Goal: Transaction & Acquisition: Purchase product/service

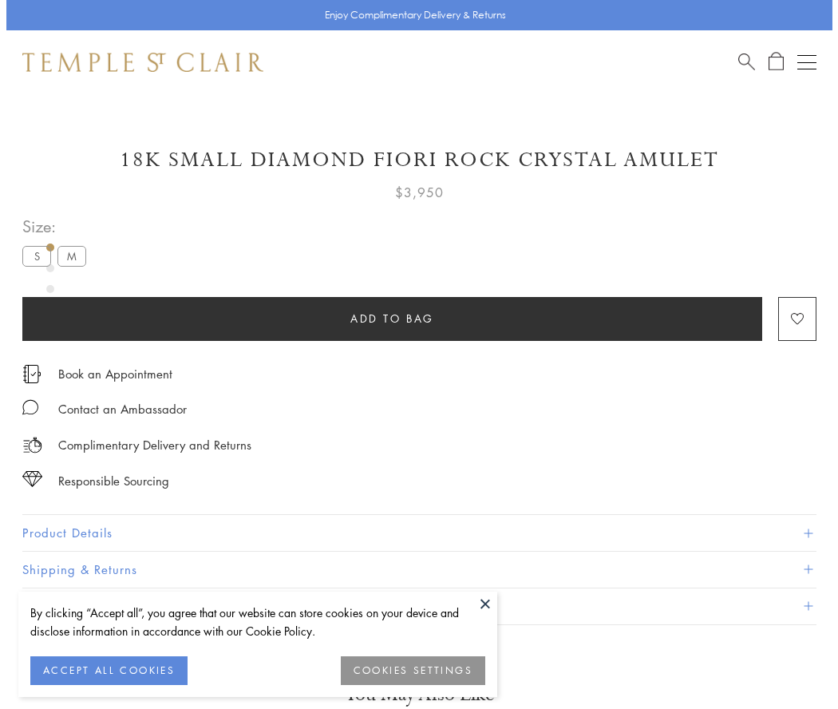
scroll to position [50, 0]
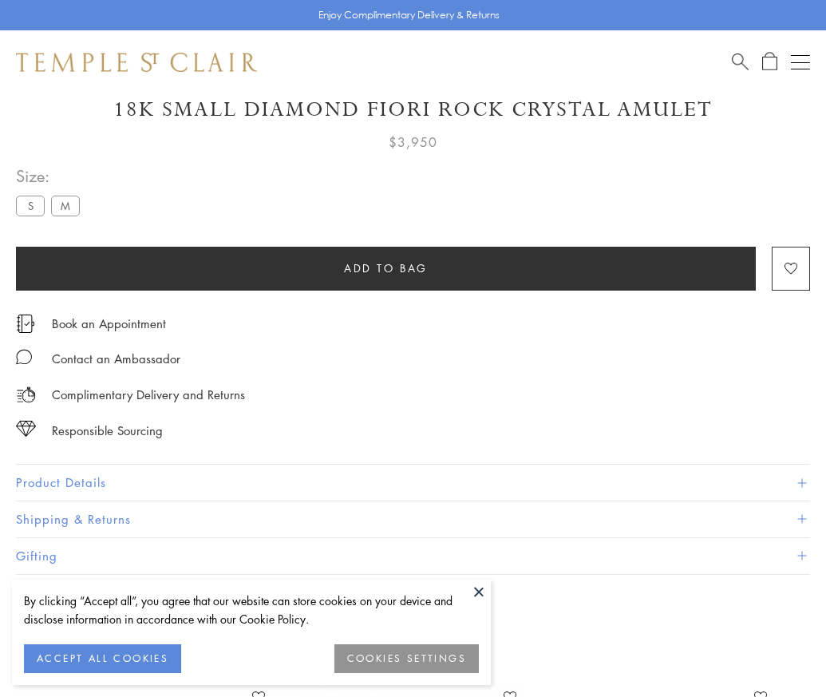
click at [386, 267] on span "Add to bag" at bounding box center [386, 268] width 84 height 18
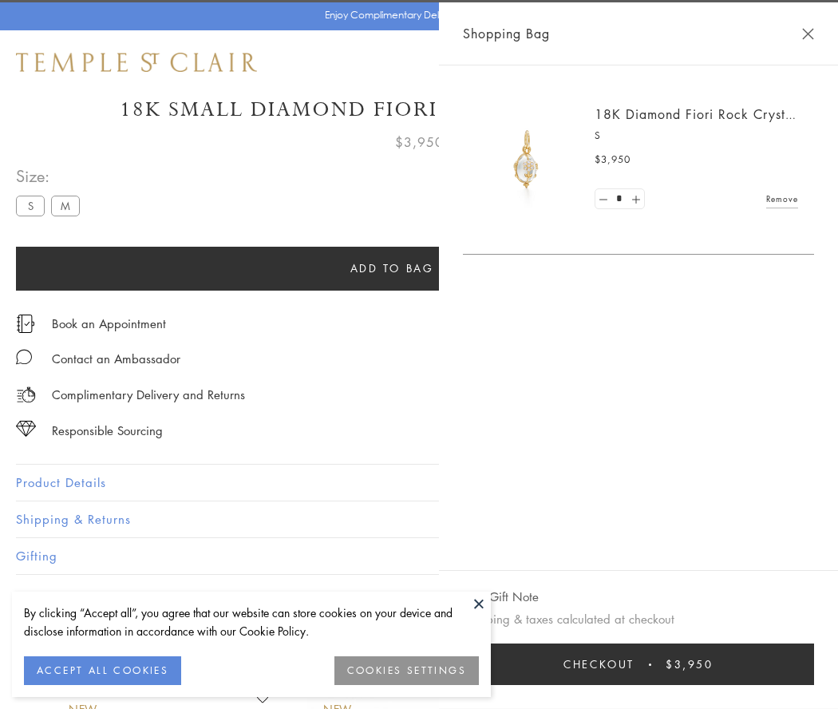
click at [643, 664] on button "Checkout $3,950" at bounding box center [638, 665] width 351 height 42
